Goal: Navigation & Orientation: Find specific page/section

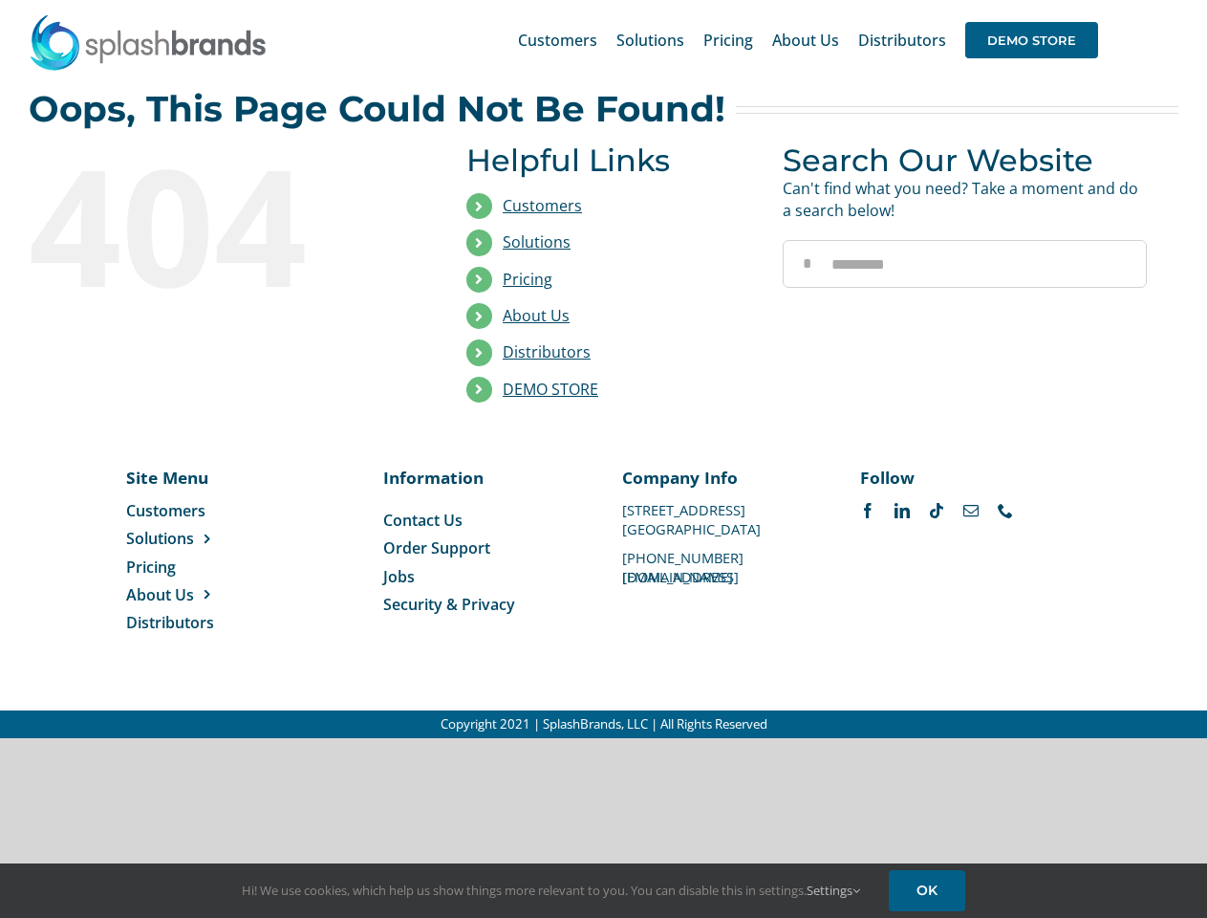
click at [603, 369] on li "Distributors" at bounding box center [610, 353] width 288 height 36
click at [1091, 0] on div "Search for: * Customers Solutions Stores New Hire Kits Manufacturing Store Mark…" at bounding box center [604, 40] width 1150 height 80
click at [1031, 40] on span "DEMO STORE" at bounding box center [1031, 40] width 133 height 36
click at [551, 389] on link "DEMO STORE" at bounding box center [551, 388] width 96 height 21
click at [190, 538] on span "Solutions" at bounding box center [160, 538] width 68 height 21
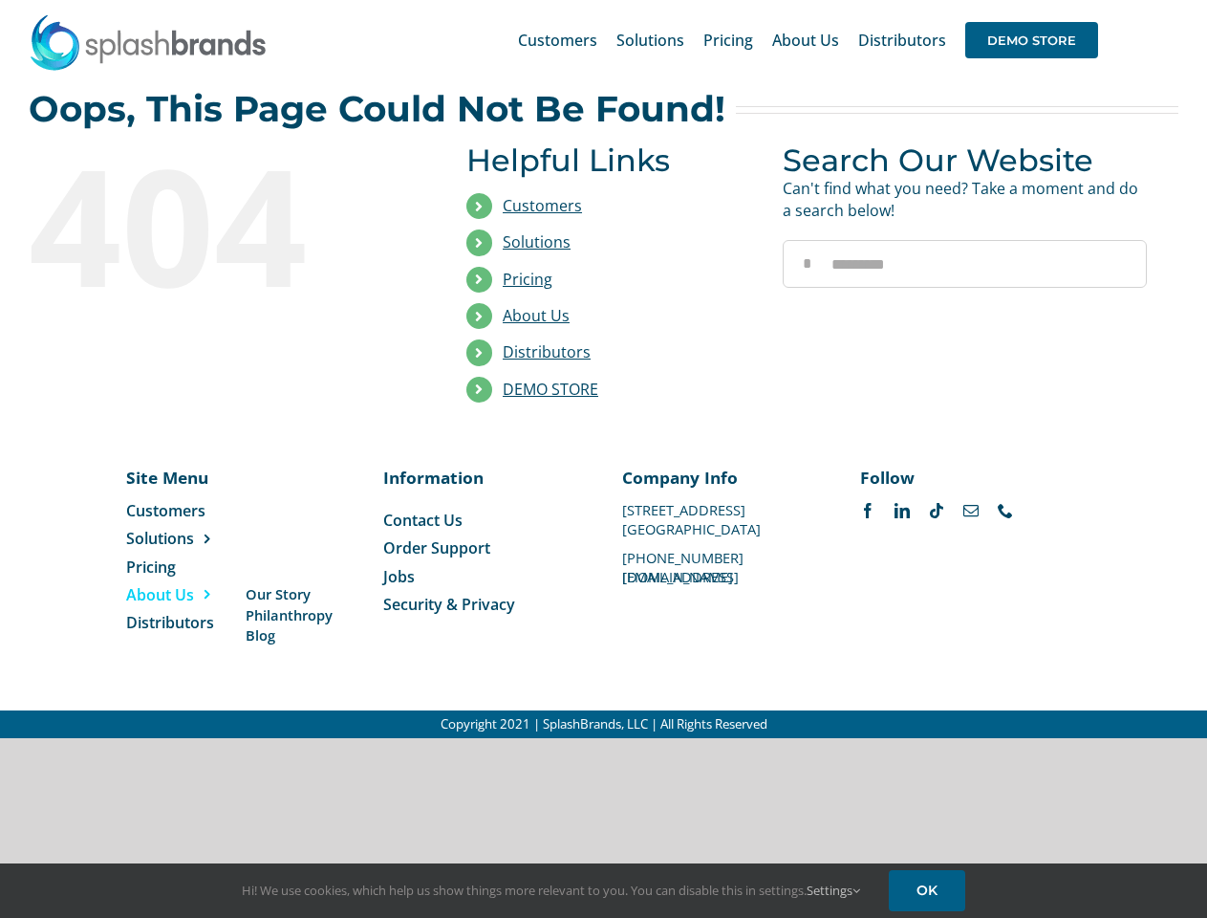
click at [190, 594] on span "About Us" at bounding box center [160, 594] width 68 height 21
click at [834, 890] on link "Settings" at bounding box center [834, 889] width 54 height 17
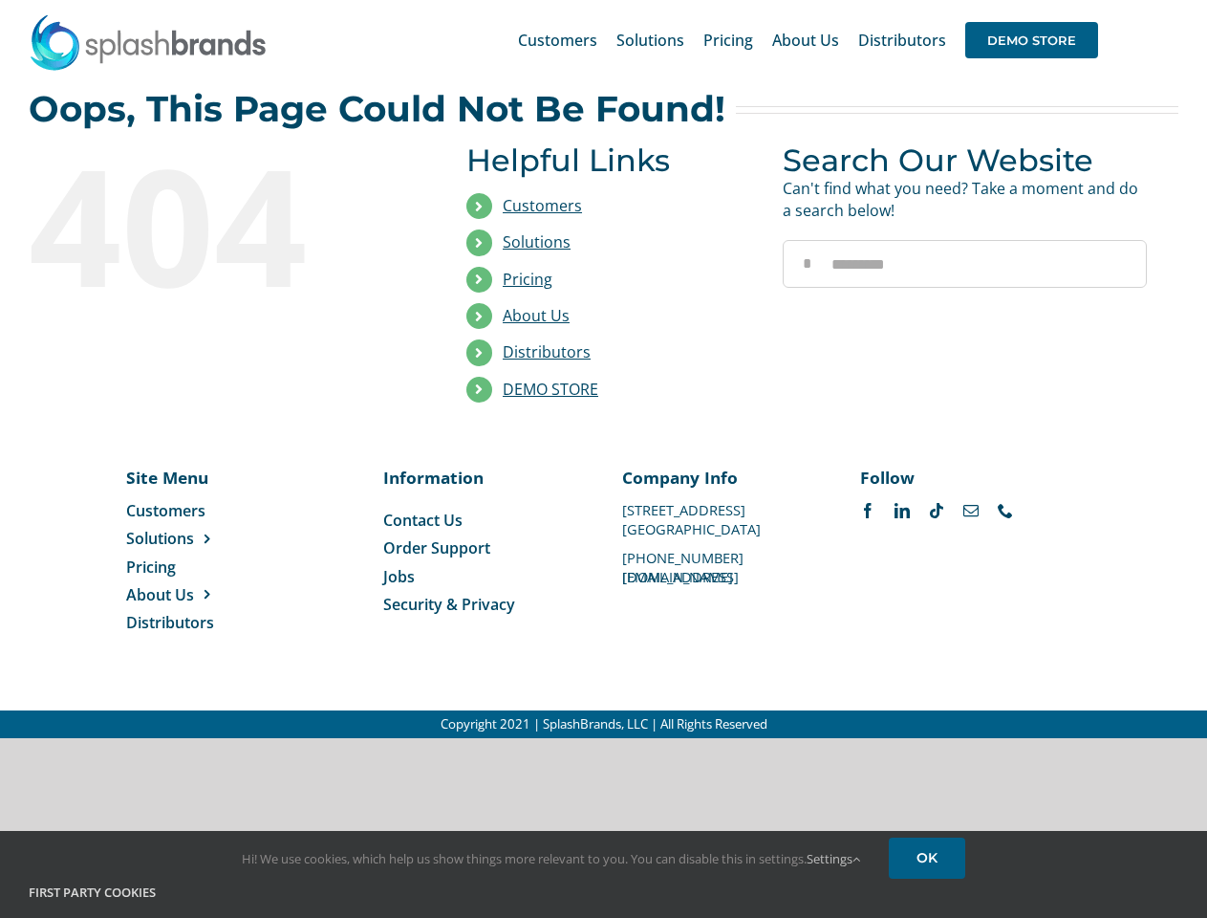
click at [930, 890] on h4 "First Party Cookies" at bounding box center [604, 892] width 1150 height 19
